Goal: Navigation & Orientation: Find specific page/section

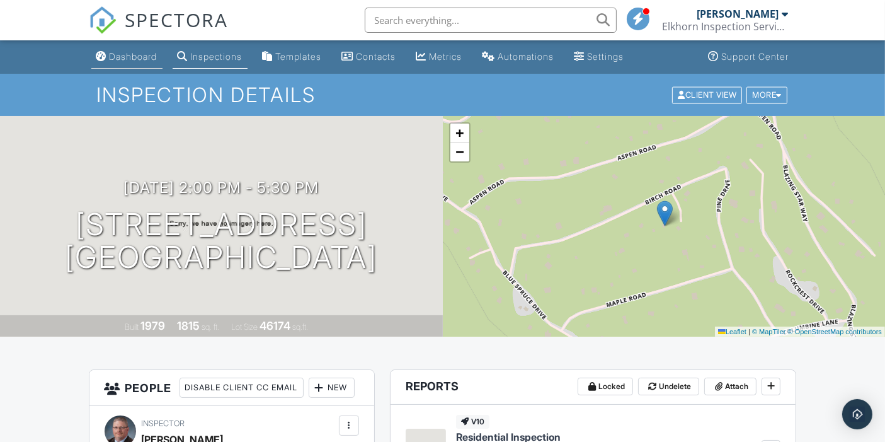
click at [133, 58] on div "Dashboard" at bounding box center [134, 56] width 48 height 11
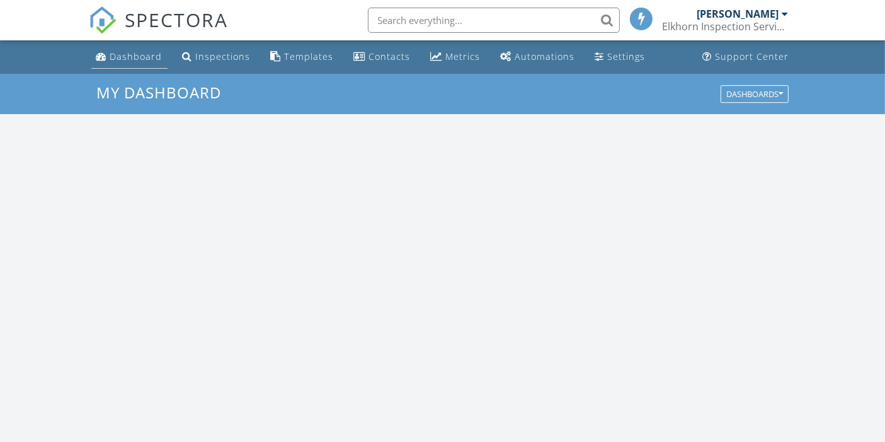
scroll to position [1168, 907]
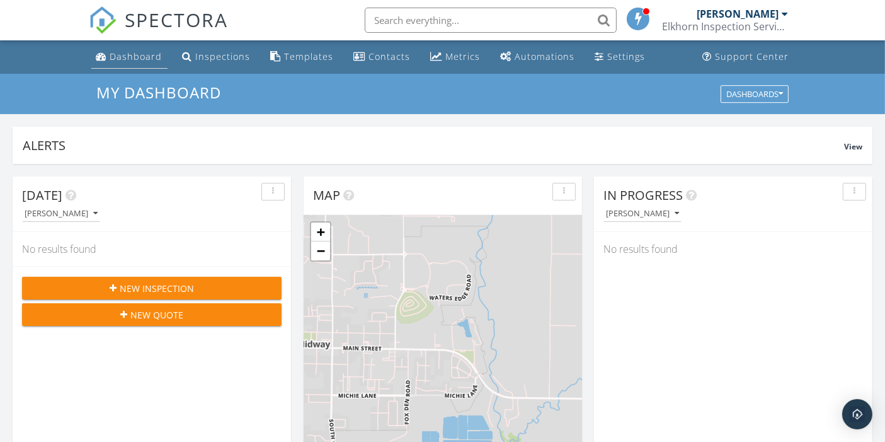
click at [133, 53] on div "Dashboard" at bounding box center [136, 56] width 52 height 12
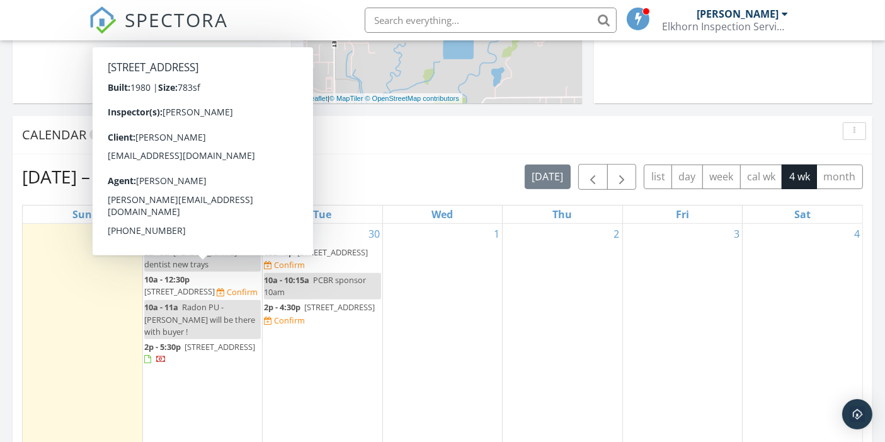
scroll to position [419, 0]
